Goal: Information Seeking & Learning: Find specific fact

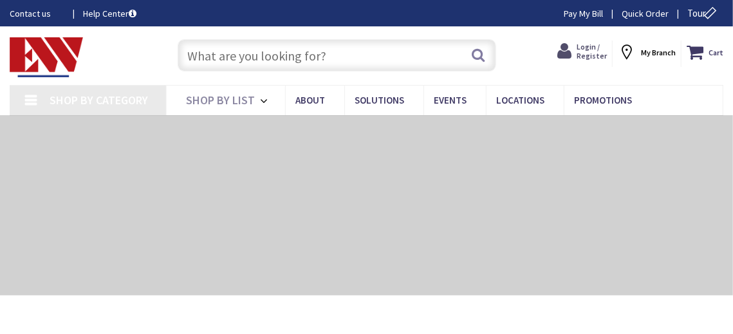
click at [592, 42] on span "Login / Register" at bounding box center [592, 51] width 30 height 19
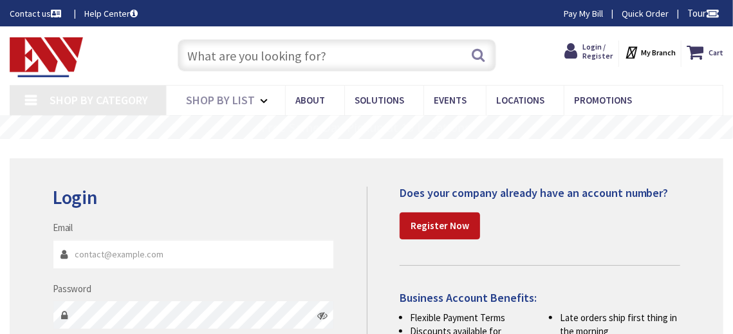
scroll to position [193, 0]
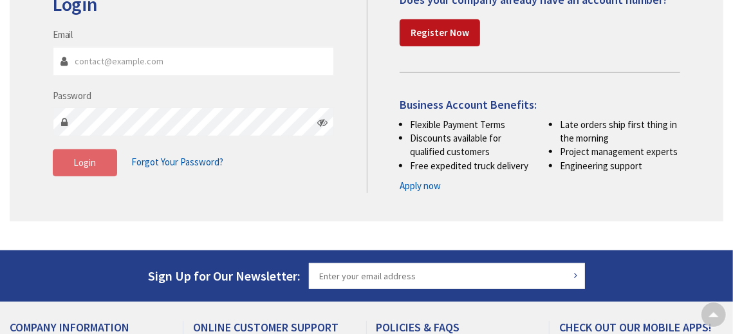
type input "supplier-notifications@zensupply.com"
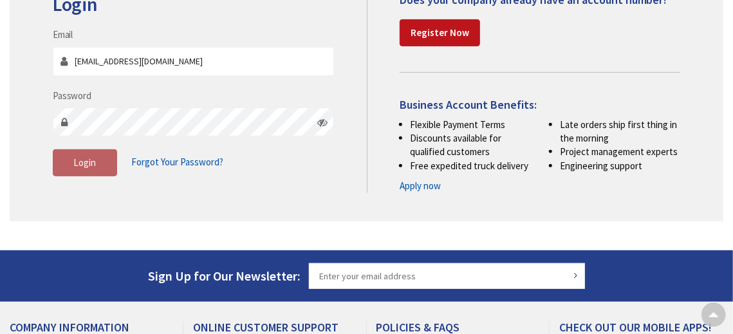
click at [80, 165] on span "Login" at bounding box center [84, 162] width 23 height 12
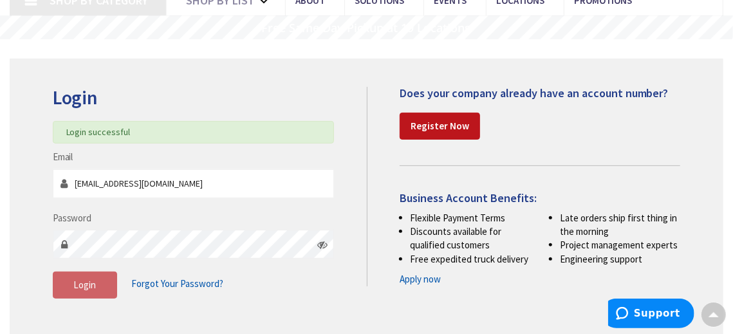
scroll to position [0, 0]
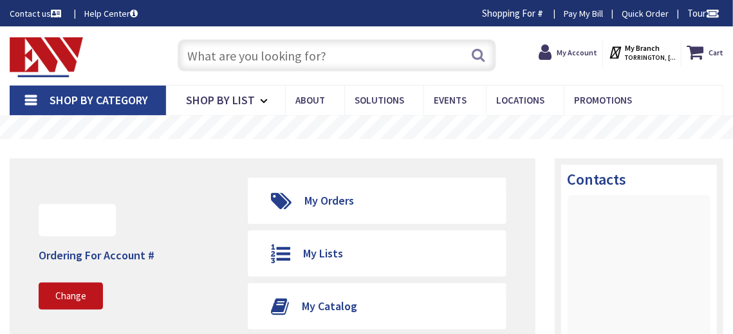
click at [316, 65] on input "text" at bounding box center [337, 55] width 319 height 32
type input "d"
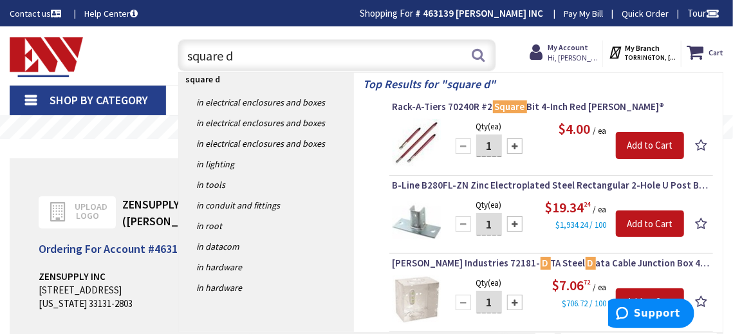
click at [299, 59] on input "square d" at bounding box center [337, 55] width 319 height 32
paste input "45 kV"
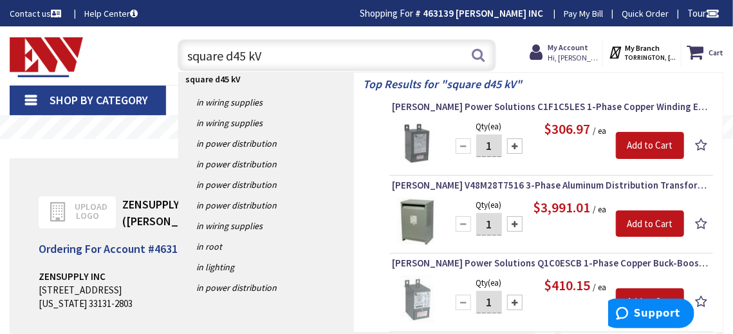
click at [236, 56] on input "square d45 kV" at bounding box center [337, 55] width 319 height 32
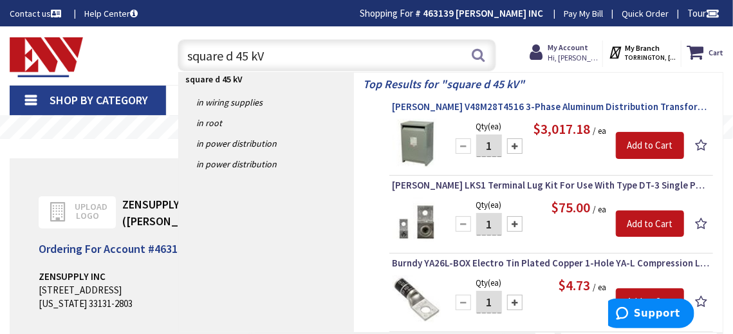
type input "square d 45 kV"
click at [573, 102] on span "Eaton V48M28T4516 3-Phase Aluminum Distribution Transformer 480-Volt Primary 20…" at bounding box center [551, 106] width 317 height 13
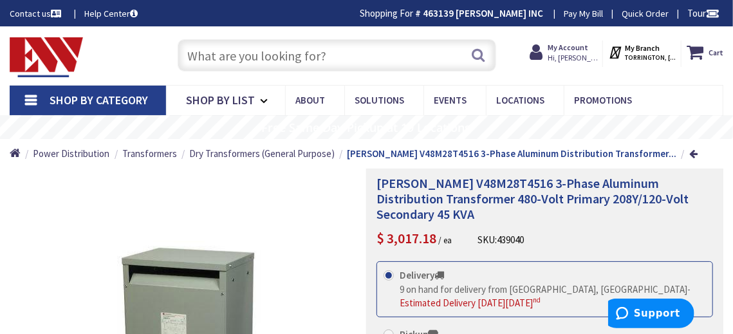
click at [404, 209] on h1 "Eaton V48M28T4516 3-Phase Aluminum Distribution Transformer 480-Volt Primary 20…" at bounding box center [545, 199] width 337 height 46
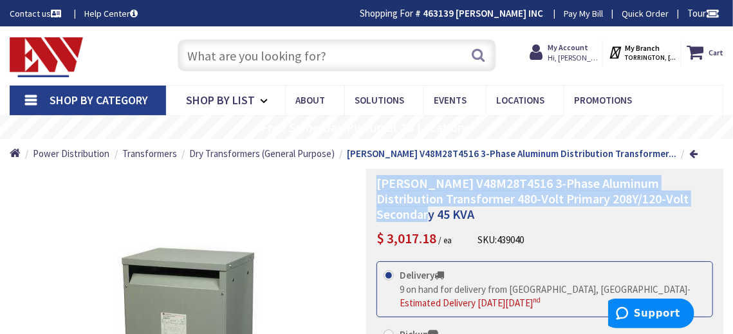
drag, startPoint x: 413, startPoint y: 216, endPoint x: 373, endPoint y: 181, distance: 52.9
copy span "Eaton V48M28T4516 3-Phase Aluminum Distribution Transformer 480-Volt Primary 20…"
click at [440, 180] on span "Eaton V48M28T4516 3-Phase Aluminum Distribution Transformer 480-Volt Primary 20…" at bounding box center [533, 198] width 312 height 47
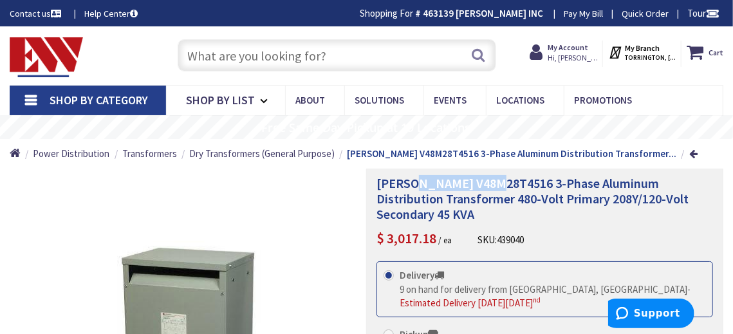
click at [440, 180] on span "Eaton V48M28T4516 3-Phase Aluminum Distribution Transformer 480-Volt Primary 20…" at bounding box center [533, 198] width 312 height 47
click at [348, 59] on input "text" at bounding box center [337, 55] width 319 height 32
paste input "480/277V"
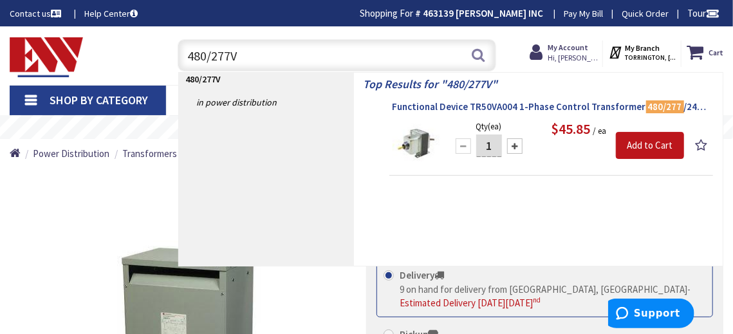
type input "480/277V"
click at [534, 102] on span "Functional Device TR50VA004 1-Phase Control Transformer 480/277 /240/120-Volt A…" at bounding box center [551, 106] width 317 height 13
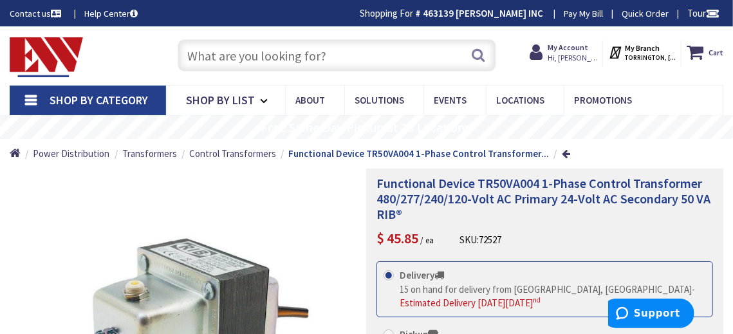
click at [517, 187] on span "Functional Device TR50VA004 1-Phase Control Transformer 480/277/240/120-Volt AC…" at bounding box center [544, 198] width 334 height 47
copy span "TR50VA004"
click at [537, 222] on div "Functional Device TR50VA004 1-Phase Control Transformer 480/277/240/120-Volt AC…" at bounding box center [545, 212] width 337 height 73
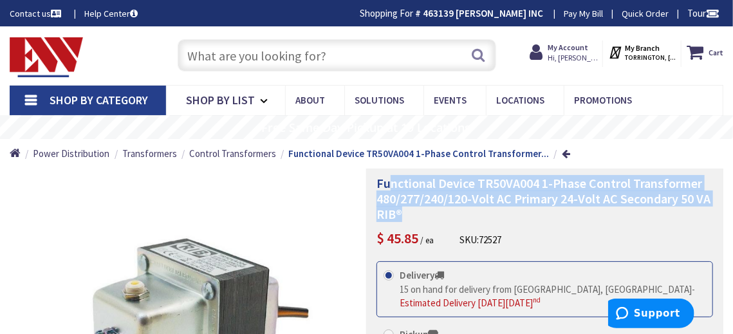
drag, startPoint x: 391, startPoint y: 185, endPoint x: 543, endPoint y: 206, distance: 152.7
click at [543, 206] on h1 "Functional Device TR50VA004 1-Phase Control Transformer 480/277/240/120-Volt AC…" at bounding box center [545, 199] width 337 height 46
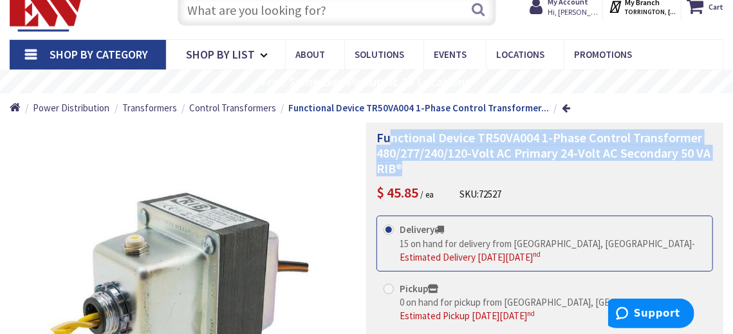
scroll to position [64, 0]
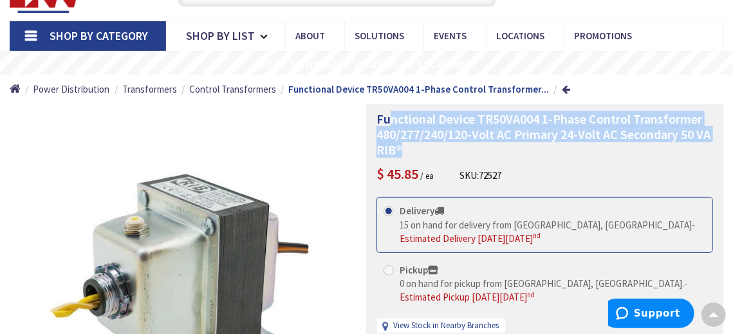
click at [555, 153] on h1 "Functional Device TR50VA004 1-Phase Control Transformer 480/277/240/120-Volt AC…" at bounding box center [545, 134] width 337 height 46
drag, startPoint x: 424, startPoint y: 151, endPoint x: 372, endPoint y: 120, distance: 60.0
click at [372, 120] on div "Functional Device TR50VA004 1-Phase Control Transformer 480/277/240/120-Volt AC…" at bounding box center [544, 292] width 357 height 377
copy span "Functional Device TR50VA004 1-Phase Control Transformer 480/277/240/120-Volt AC…"
click at [533, 151] on h1 "Functional Device TR50VA004 1-Phase Control Transformer 480/277/240/120-Volt AC…" at bounding box center [545, 134] width 337 height 46
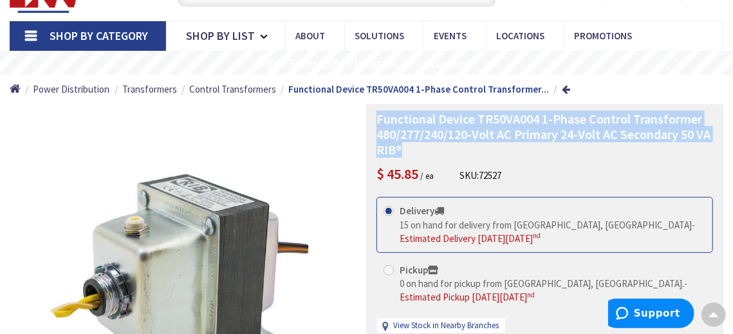
drag, startPoint x: 425, startPoint y: 155, endPoint x: 373, endPoint y: 113, distance: 67.8
click at [373, 113] on div "Functional Device TR50VA004 1-Phase Control Transformer 480/277/240/120-Volt AC…" at bounding box center [544, 292] width 357 height 377
copy span "Functional Device TR50VA004 1-Phase Control Transformer 480/277/240/120-Volt AC…"
click at [422, 150] on h1 "Functional Device TR50VA004 1-Phase Control Transformer 480/277/240/120-Volt AC…" at bounding box center [545, 134] width 337 height 46
copy span "Functional Device TR50VA004 1-Phase Control Transformer 480/277/240/120-Volt AC…"
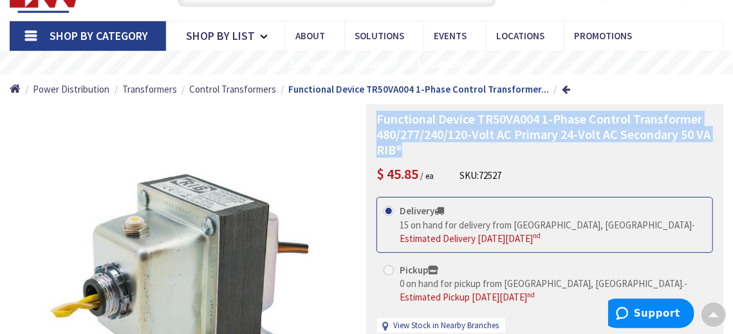
drag, startPoint x: 417, startPoint y: 151, endPoint x: 368, endPoint y: 121, distance: 58.1
click at [368, 121] on div "Functional Device TR50VA004 1-Phase Control Transformer 480/277/240/120-Volt AC…" at bounding box center [544, 292] width 357 height 377
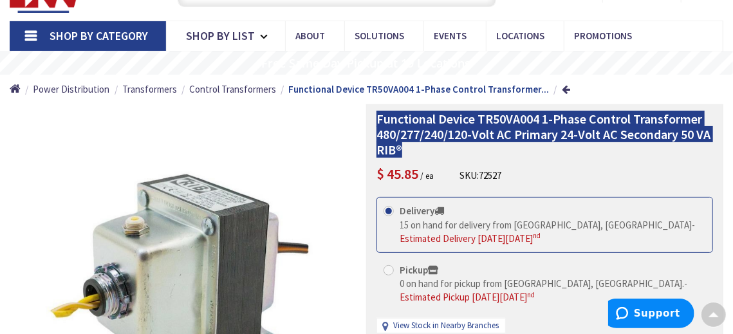
scroll to position [0, 0]
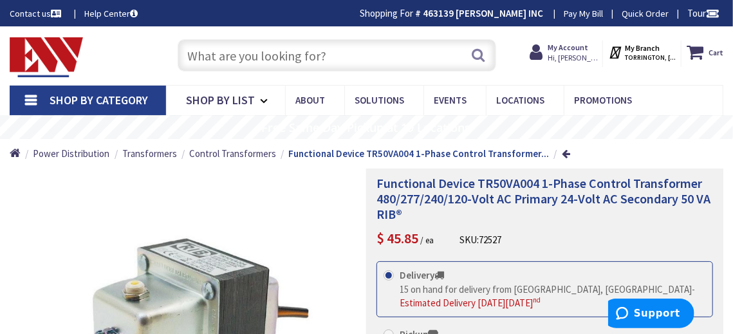
click at [346, 55] on input "text" at bounding box center [337, 55] width 319 height 32
paste input "SG3A0045KB"
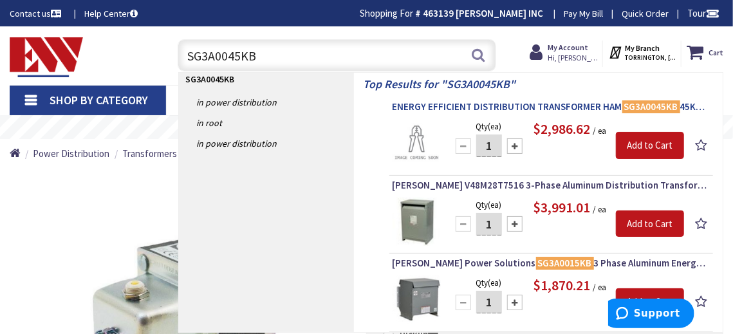
type input "SG3A0045KB"
click at [494, 192] on span "Eaton V48M28T7516 3-Phase Aluminum Distribution Transformer 480-Volt Primary 20…" at bounding box center [551, 185] width 317 height 13
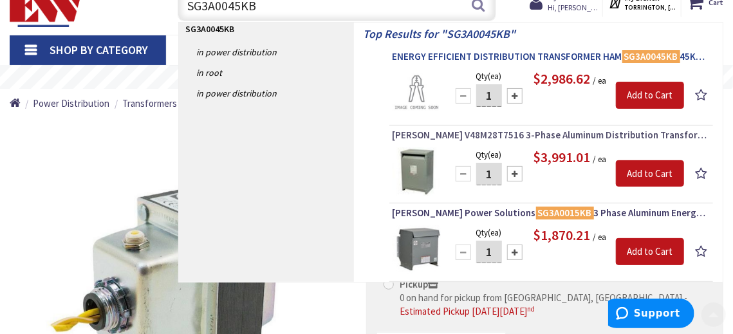
scroll to position [129, 0]
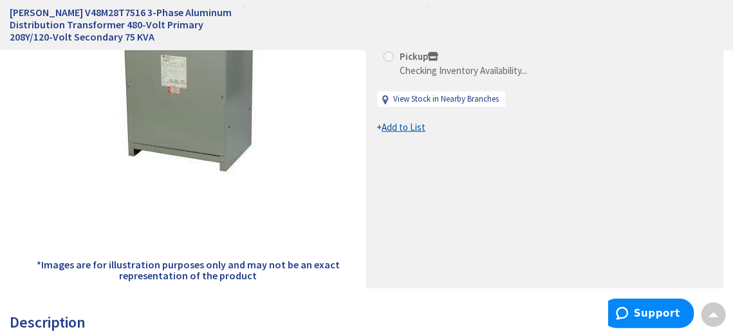
scroll to position [129, 0]
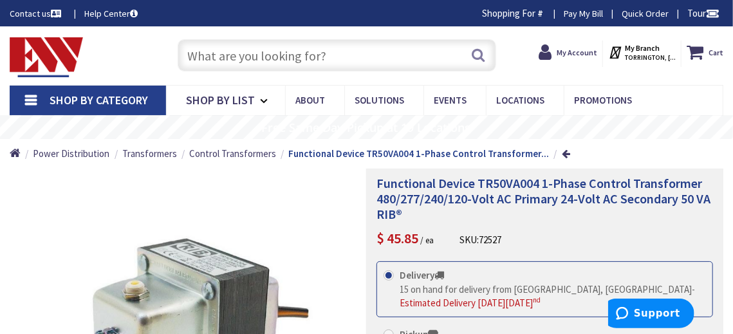
click at [329, 56] on input "text" at bounding box center [337, 55] width 319 height 32
paste input "SG3A0045KB"
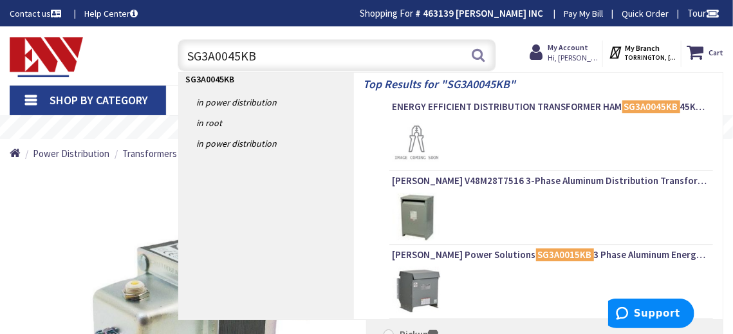
scroll to position [64, 0]
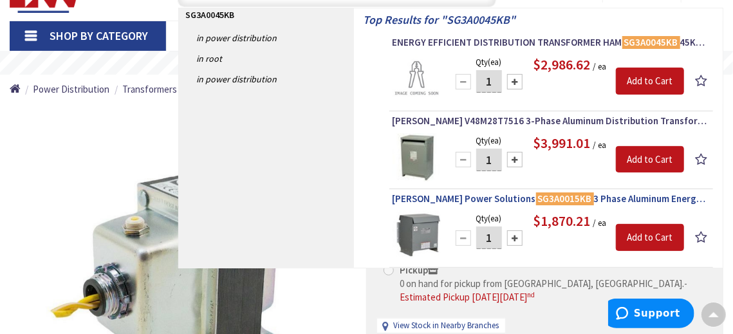
type input "SG3A0045KB"
click at [471, 205] on span "Hammond Power Solutions SG3A0015KB 3 Phase Aluminum Energy Efficient General Pu…" at bounding box center [551, 198] width 317 height 13
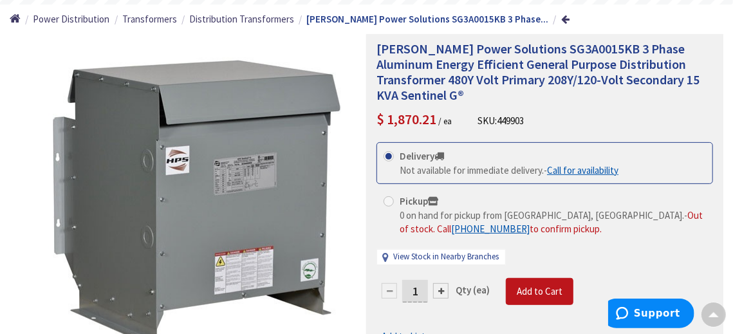
scroll to position [64, 0]
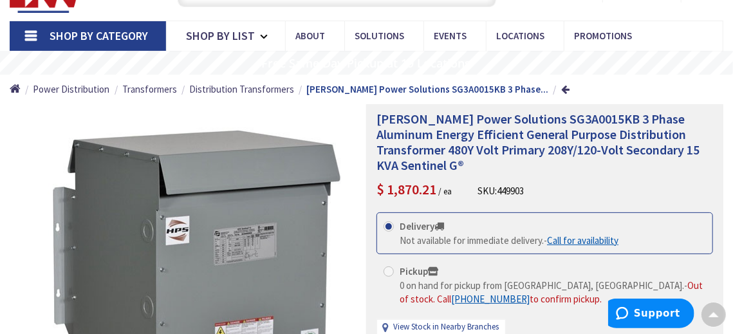
click at [565, 117] on span "[PERSON_NAME] Power Solutions SG3A0015KB 3 Phase Aluminum Energy Efficient Gene…" at bounding box center [538, 142] width 323 height 62
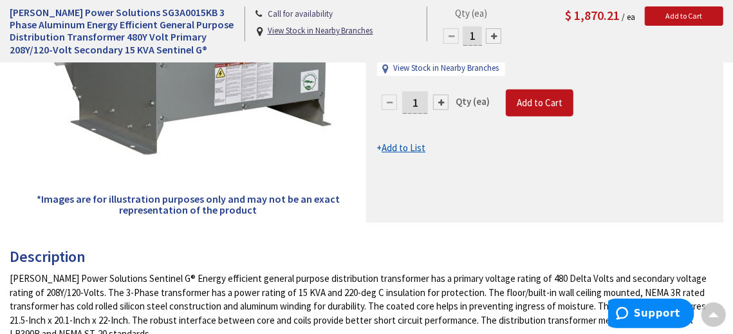
scroll to position [322, 0]
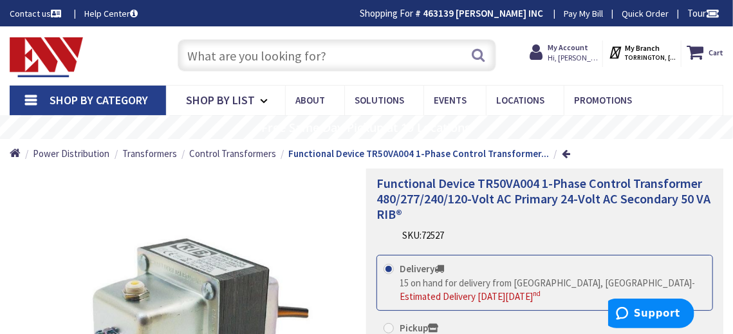
click at [312, 56] on input "text" at bounding box center [337, 55] width 319 height 32
paste input "SG3A0045KB"
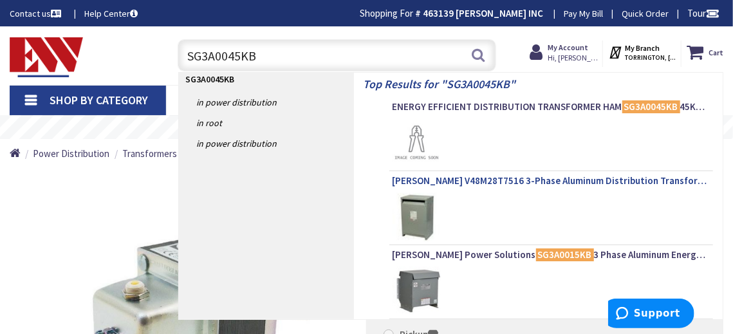
type input "SG3A0045KB"
click at [443, 180] on span "[PERSON_NAME] V48M28T7516 3-Phase Aluminum Distribution Transformer 480-Volt Pr…" at bounding box center [551, 180] width 317 height 13
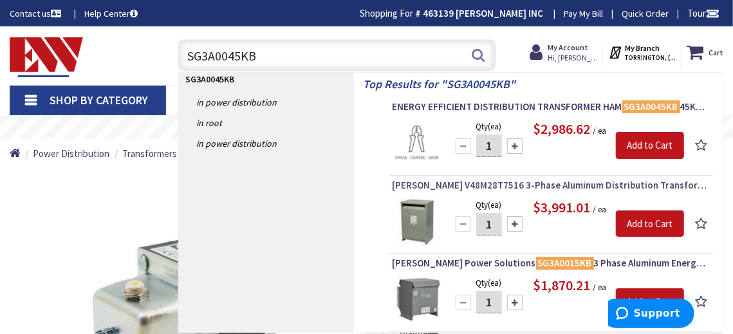
click at [519, 192] on span "[PERSON_NAME] V48M28T7516 3-Phase Aluminum Distribution Transformer 480-Volt Pr…" at bounding box center [551, 185] width 317 height 13
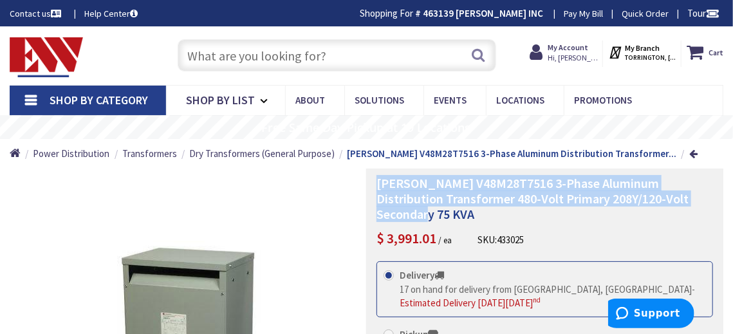
copy div "*Images are for illustration purposes only and may not be an exact representati…"
drag, startPoint x: 422, startPoint y: 218, endPoint x: 359, endPoint y: 180, distance: 73.4
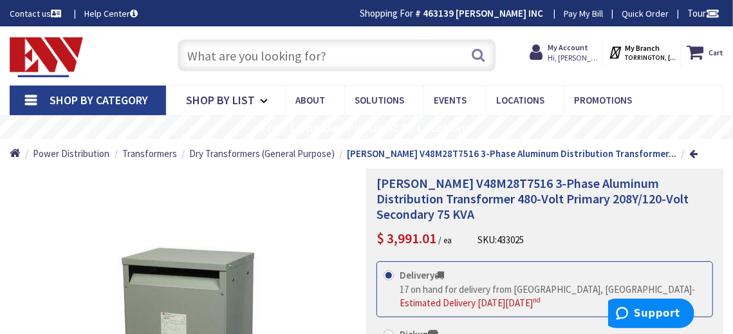
click at [570, 227] on div "[PERSON_NAME] V48M28T7516 3-Phase Aluminum Distribution Transformer 480-Volt Pr…" at bounding box center [545, 212] width 337 height 73
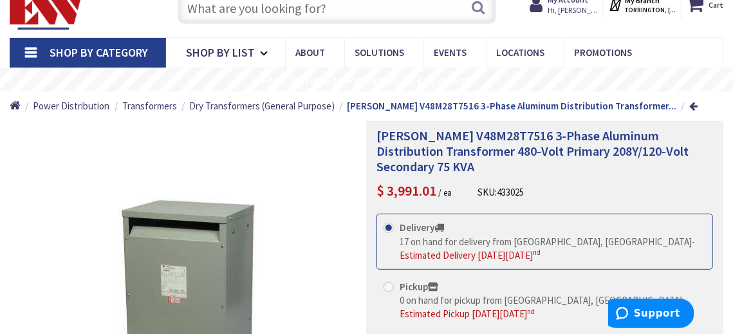
scroll to position [64, 0]
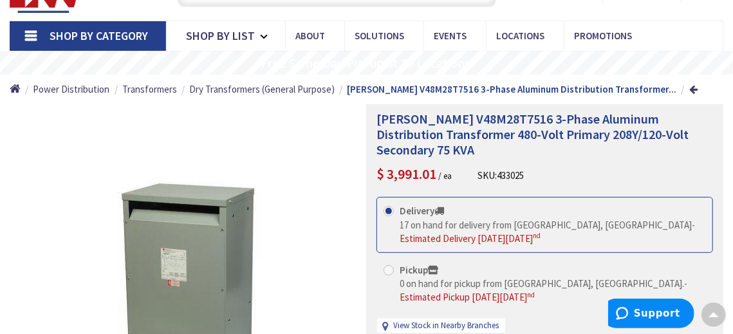
click at [454, 114] on span "[PERSON_NAME] V48M28T7516 3-Phase Aluminum Distribution Transformer 480-Volt Pr…" at bounding box center [533, 134] width 312 height 47
copy span "V48M28T7516"
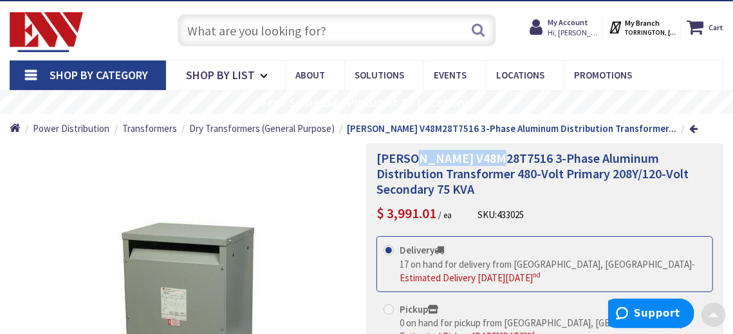
scroll to position [0, 0]
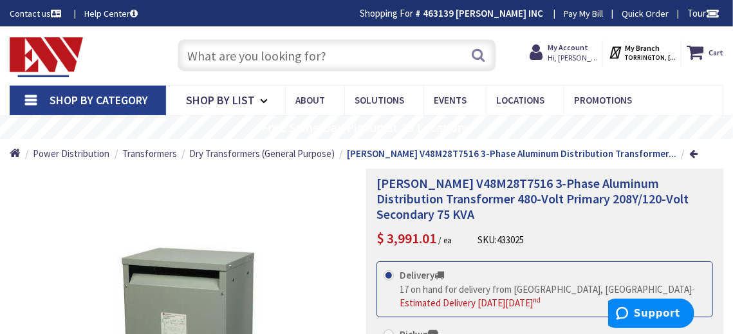
click at [369, 61] on input "text" at bounding box center [337, 55] width 319 height 32
paste input "EE45T3H"
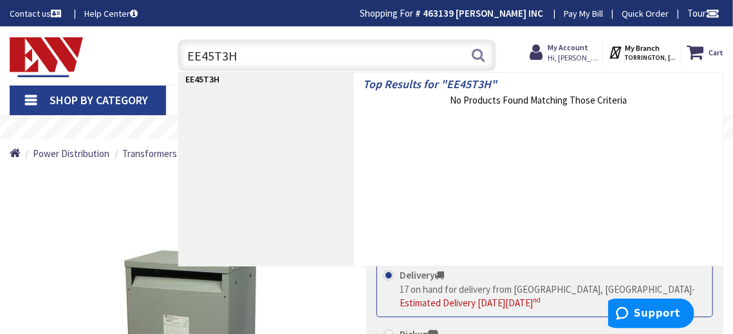
click at [118, 59] on div "Toggle Nav" at bounding box center [81, 55] width 162 height 43
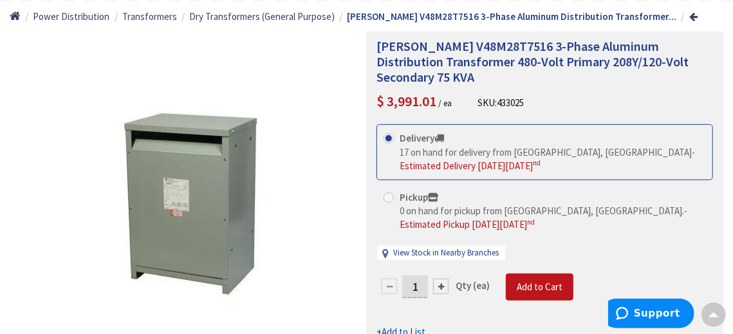
scroll to position [64, 0]
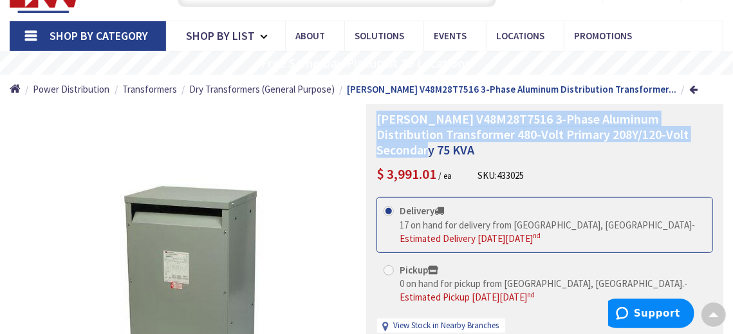
drag, startPoint x: 410, startPoint y: 154, endPoint x: 368, endPoint y: 111, distance: 60.5
click at [368, 111] on div "[PERSON_NAME] V48M28T7516 3-Phase Aluminum Distribution Transformer 480-Volt Pr…" at bounding box center [544, 295] width 357 height 382
copy span "[PERSON_NAME] V48M28T7516 3-Phase Aluminum Distribution Transformer 480-Volt Pr…"
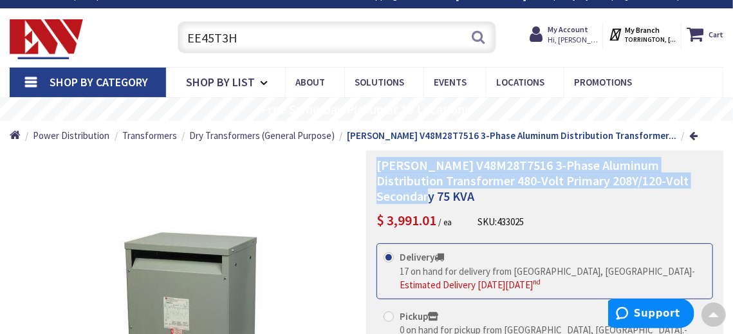
scroll to position [0, 0]
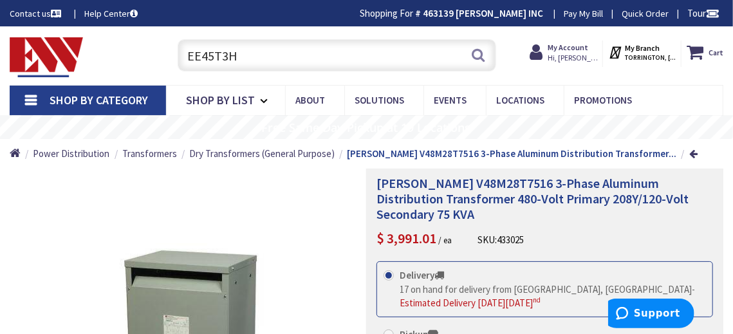
click at [347, 44] on input "EE45T3H" at bounding box center [337, 55] width 319 height 32
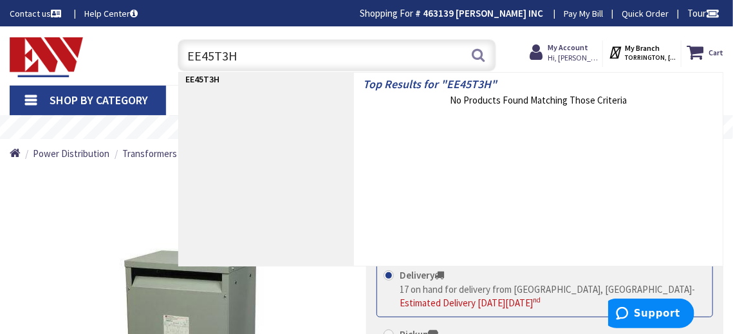
paste input "aton V48M28T7516 3-Phase Aluminum Distribution Transformer 480-Volt Primary 208…"
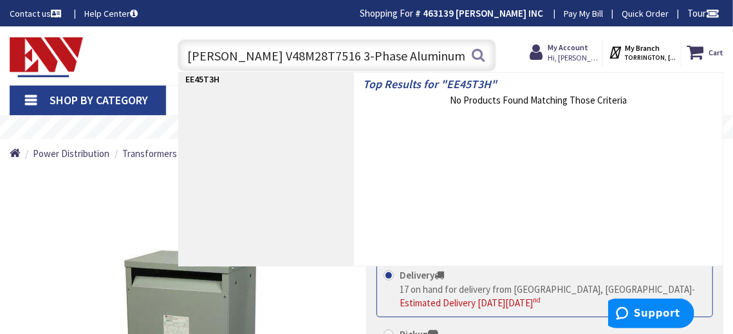
scroll to position [0, 335]
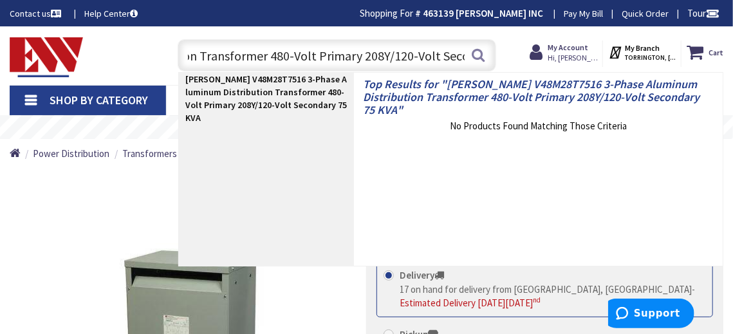
click at [435, 56] on input "[PERSON_NAME] V48M28T7516 3-Phase Aluminum Distribution Transformer 480-Volt Pr…" at bounding box center [337, 55] width 319 height 32
type input "[PERSON_NAME] V48M28T7516 3-Phase Aluminum Distribution Transformer 480-Volt Pr…"
drag, startPoint x: 434, startPoint y: 56, endPoint x: 133, endPoint y: 44, distance: 301.4
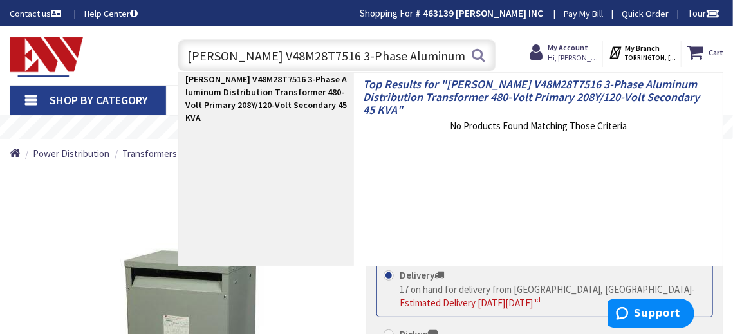
click at [133, 44] on div "Toggle Nav [PERSON_NAME] V48M28T7516 3-Phase Aluminum Distribution Transformer …" at bounding box center [366, 55] width 733 height 43
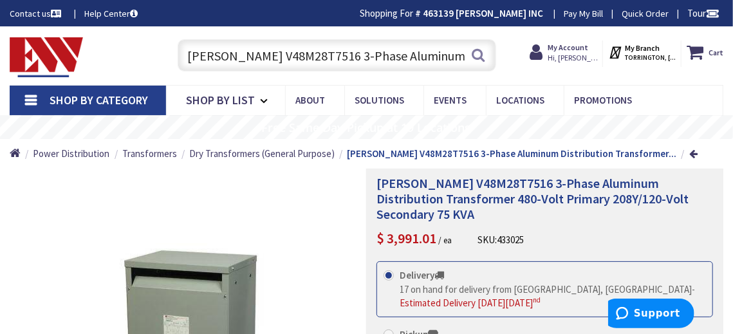
click at [322, 56] on input "[PERSON_NAME] V48M28T7516 3-Phase Aluminum Distribution Transformer 480-Volt Pr…" at bounding box center [337, 55] width 319 height 32
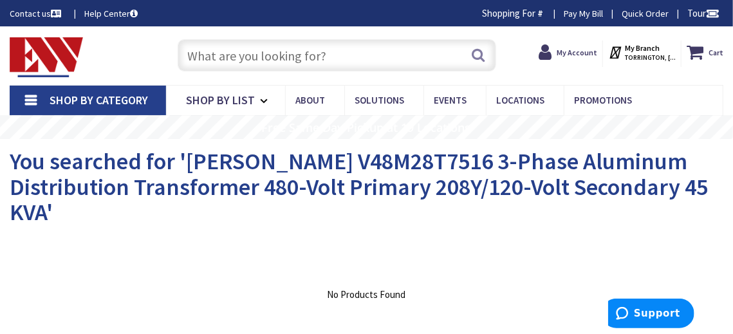
click at [254, 162] on span "You searched for 'Eaton V48M28T7516 3-Phase Aluminum Distribution Transformer 4…" at bounding box center [359, 187] width 698 height 80
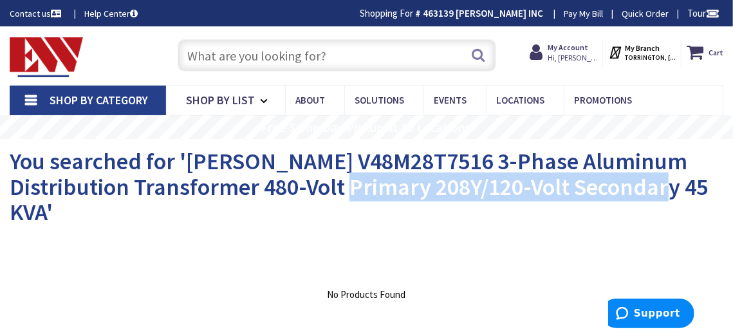
drag, startPoint x: 313, startPoint y: 187, endPoint x: 625, endPoint y: 188, distance: 311.5
click at [625, 188] on span "You searched for 'Eaton V48M28T7516 3-Phase Aluminum Distribution Transformer 4…" at bounding box center [359, 187] width 698 height 80
copy span "208Y/120-Volt Secondary 45 KVA"
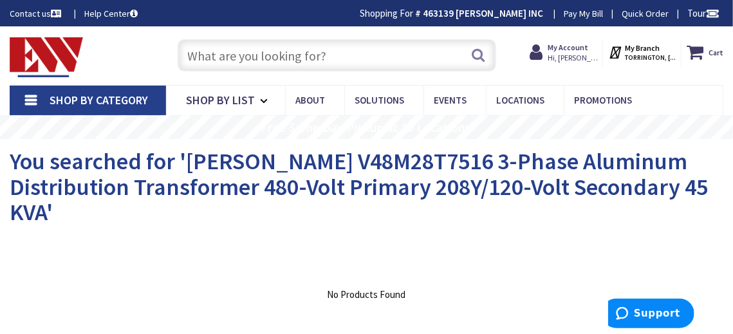
click at [292, 51] on input "text" at bounding box center [337, 55] width 319 height 32
paste input "208Y/120-Volt Secondary 45 KVA"
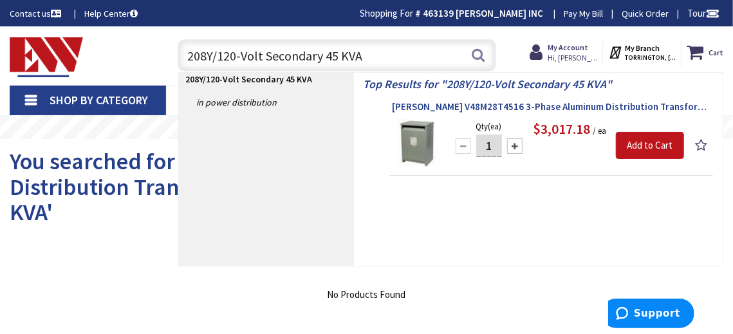
type input "208Y/120-Volt Secondary 45 KVA"
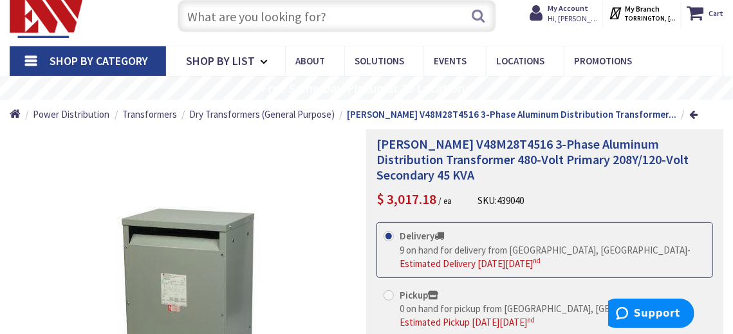
scroll to position [64, 0]
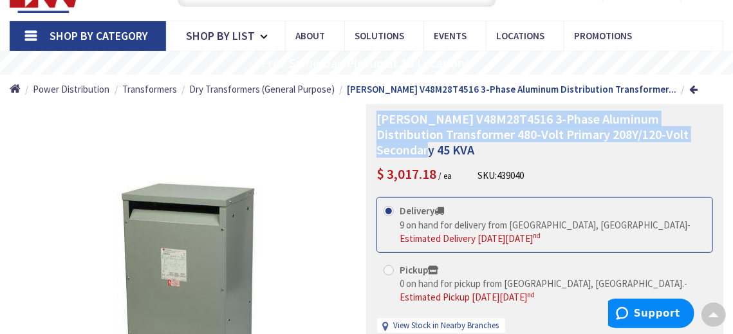
drag, startPoint x: 409, startPoint y: 143, endPoint x: 370, endPoint y: 116, distance: 47.7
click at [370, 116] on div "Eaton V48M28T4516 3-Phase Aluminum Distribution Transformer 480-Volt Primary 20…" at bounding box center [544, 292] width 357 height 377
copy span "Eaton V48M28T4516 3-Phase Aluminum Distribution Transformer 480-Volt Primary 20…"
